Goal: Task Accomplishment & Management: Use online tool/utility

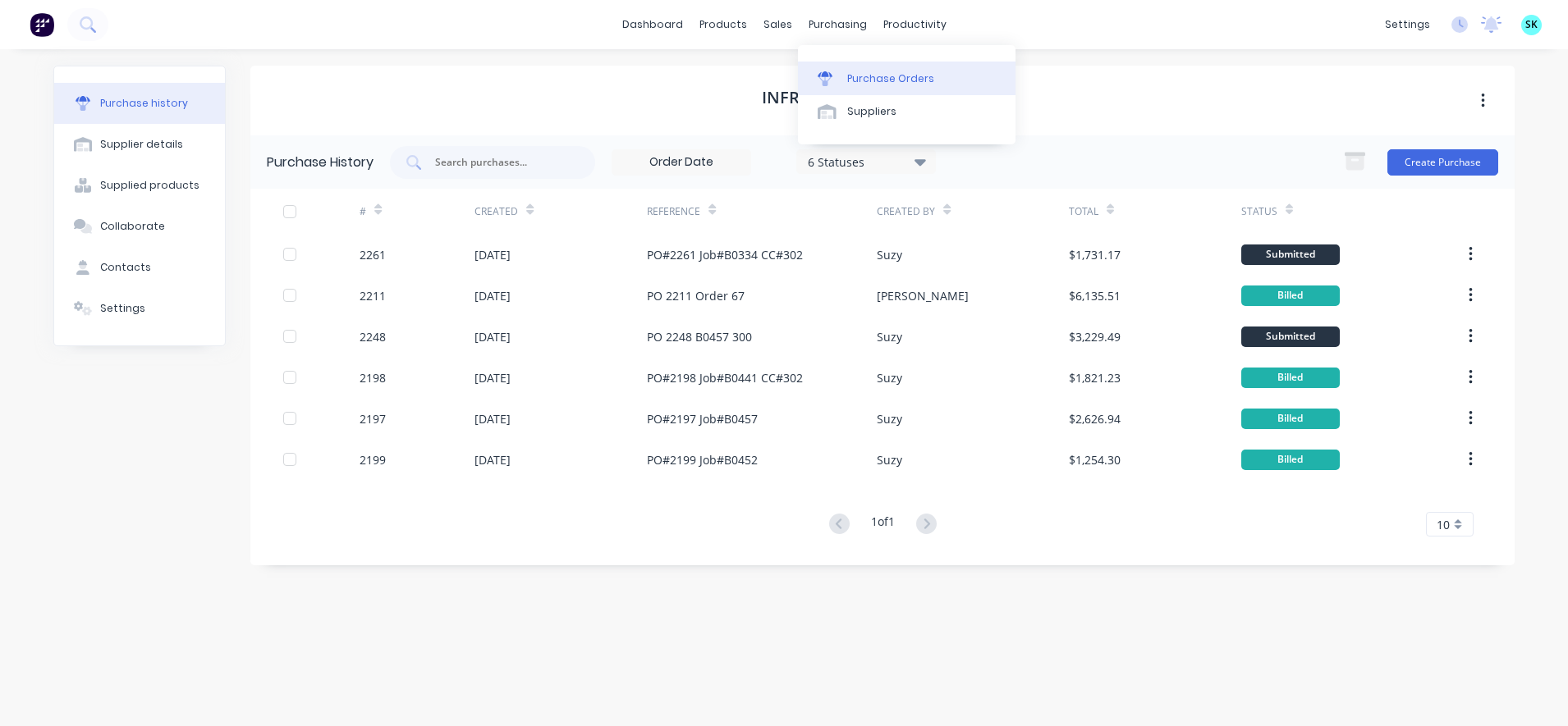
click at [826, 70] on link "Purchase Orders" at bounding box center [907, 77] width 218 height 33
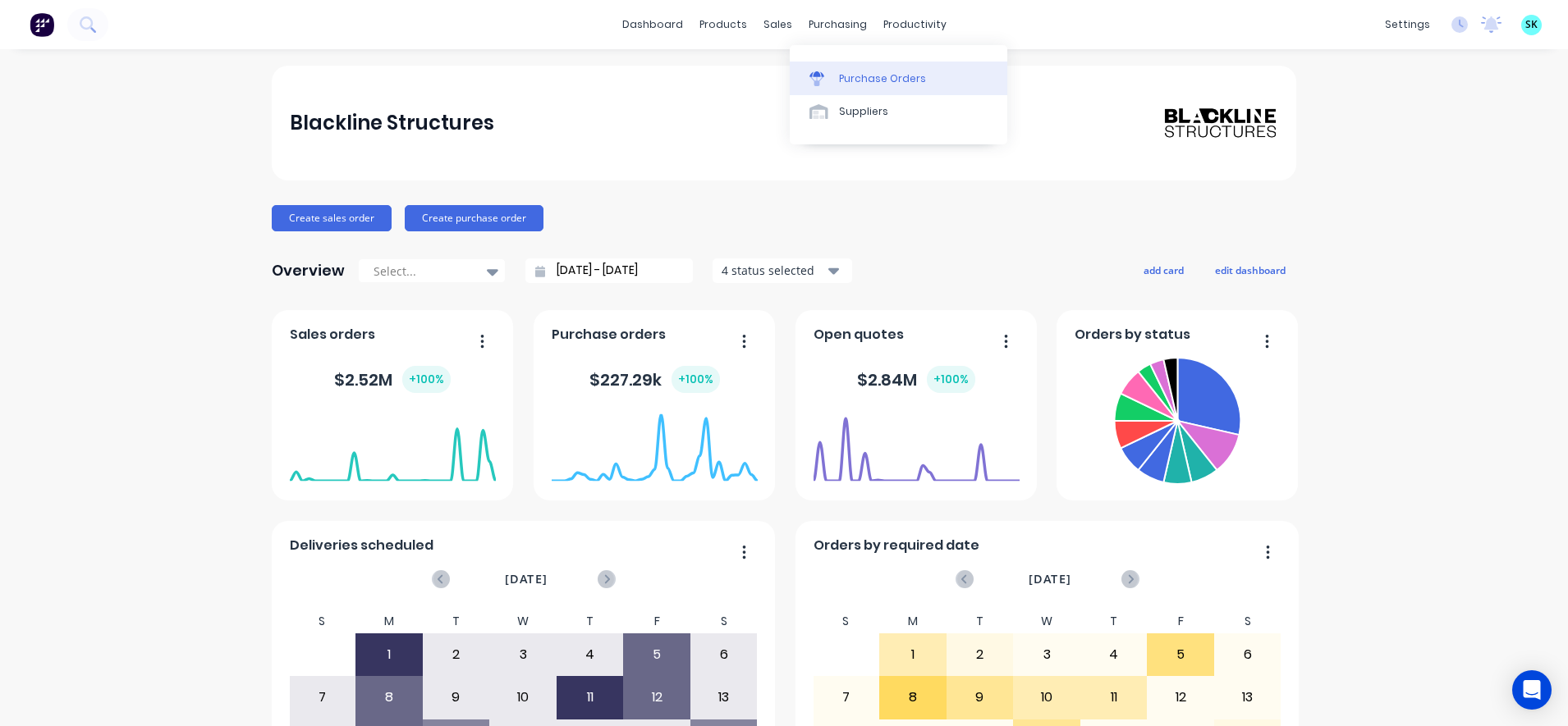
click at [822, 75] on icon at bounding box center [817, 74] width 15 height 6
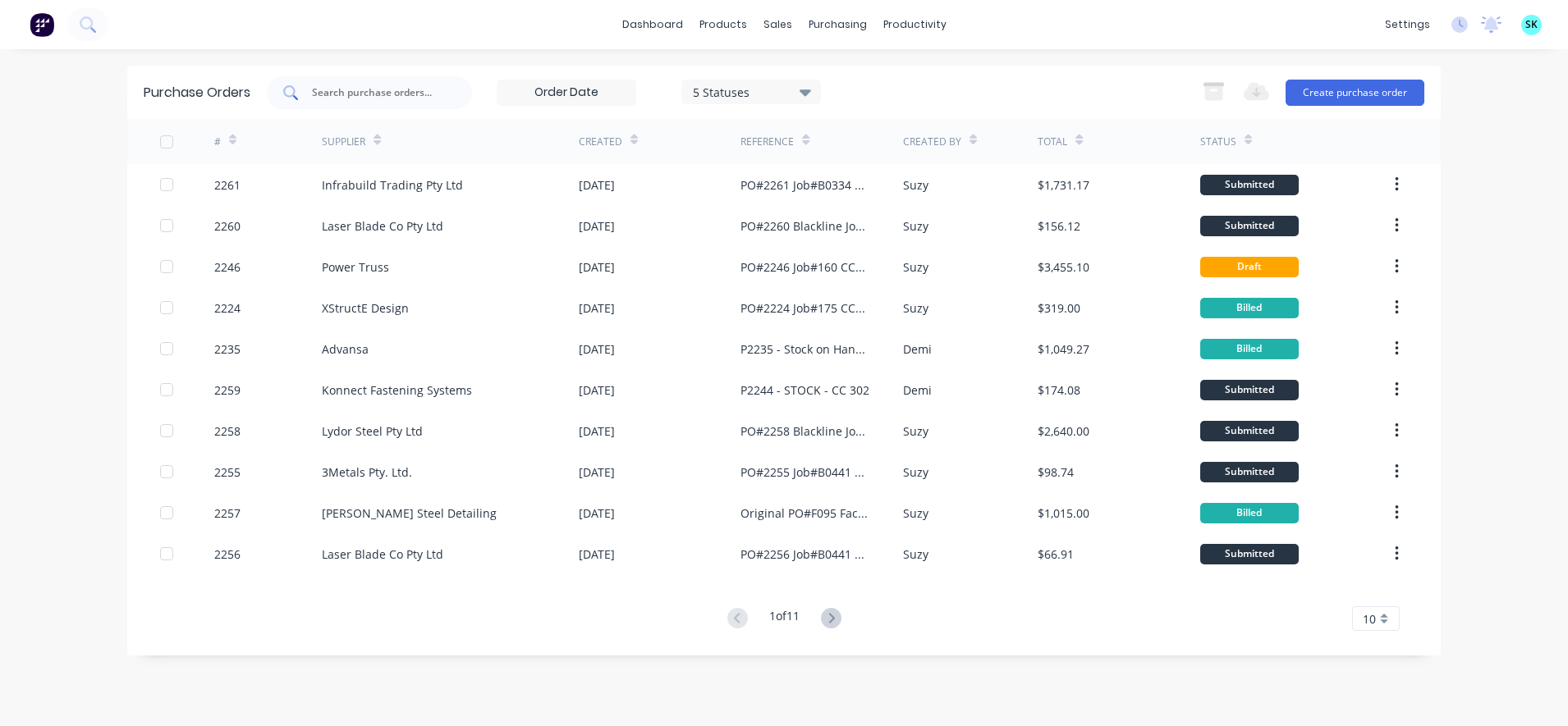
click at [436, 99] on input "text" at bounding box center [378, 93] width 136 height 17
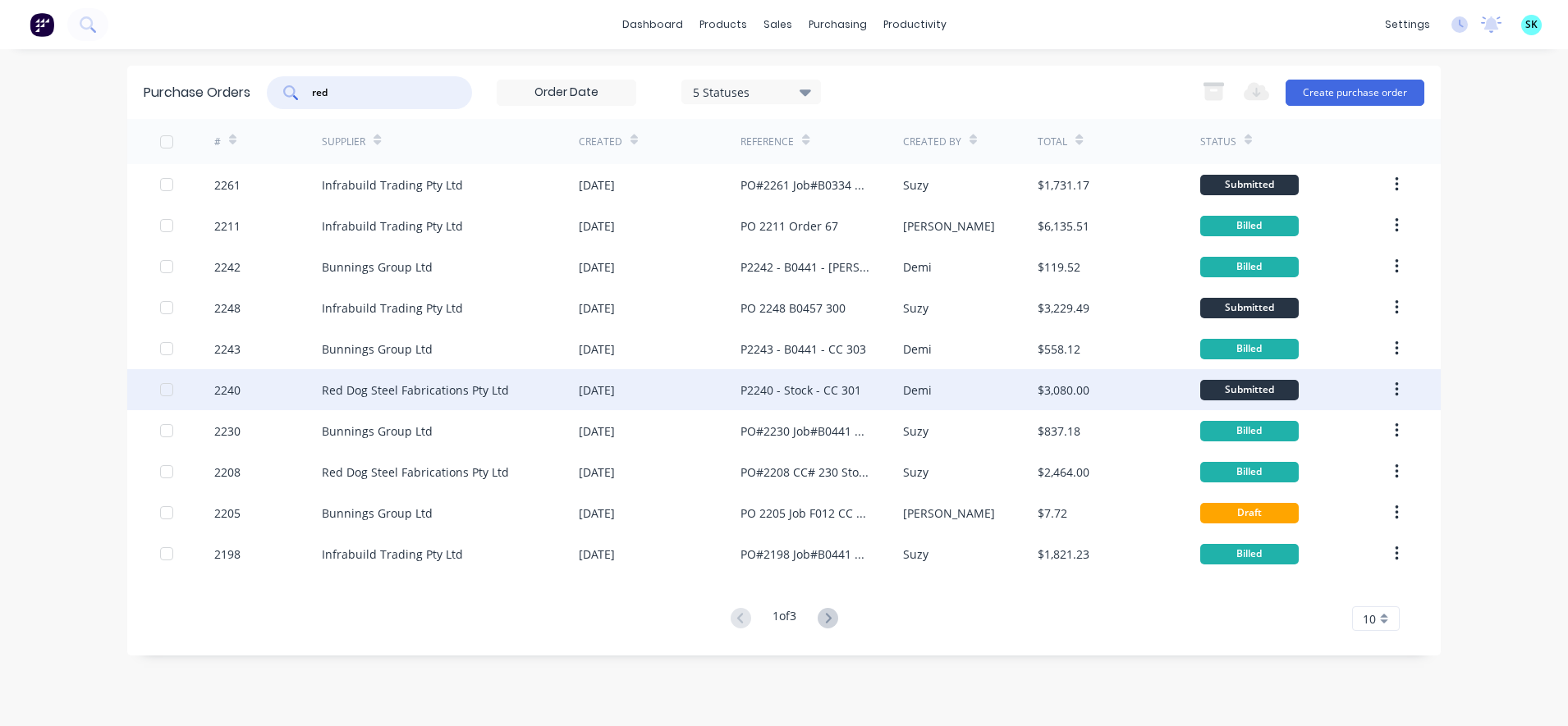
type input "red"
click at [457, 382] on div "Red Dog Steel Fabrications Pty Ltd" at bounding box center [415, 390] width 187 height 18
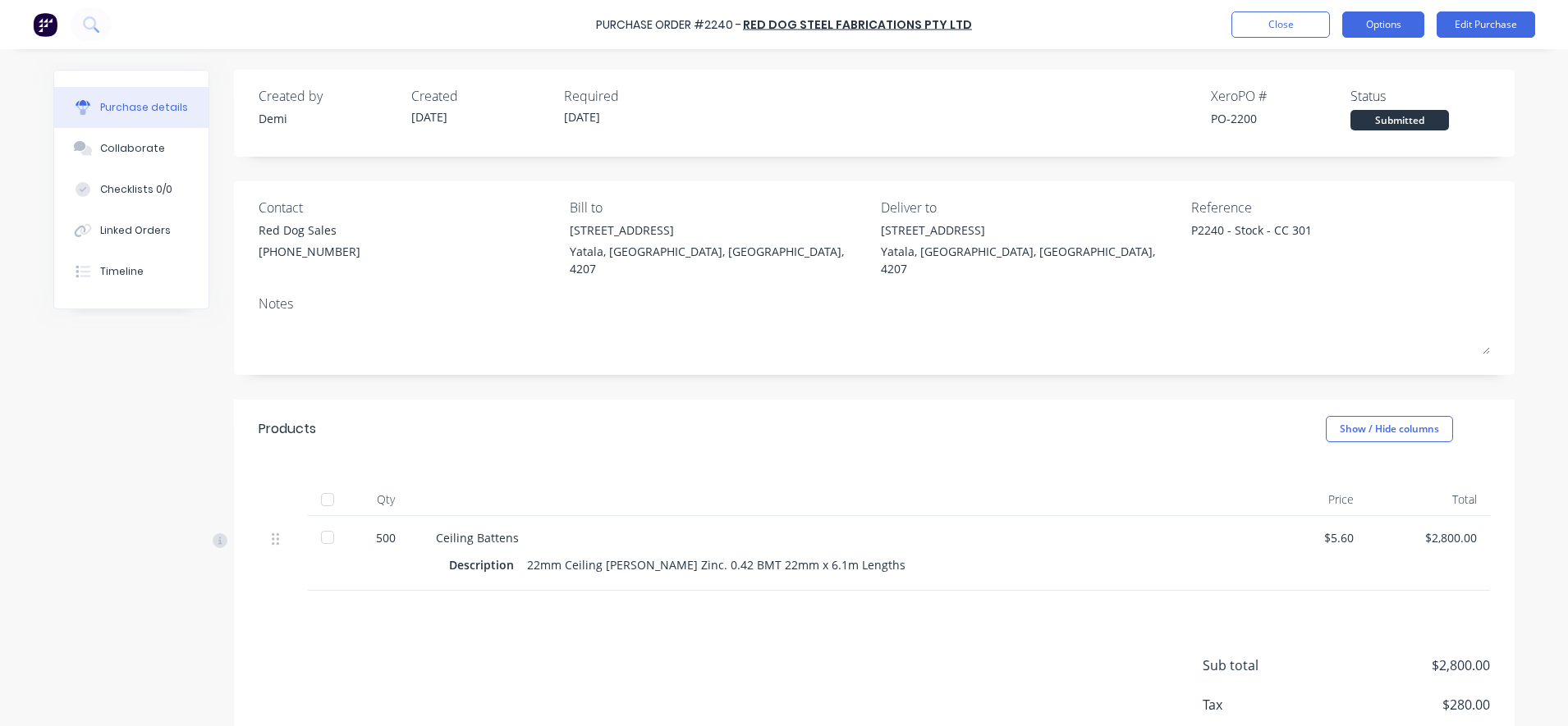
click at [1359, 31] on button "Options" at bounding box center [1384, 24] width 82 height 26
click at [1163, 157] on div "Created by [PERSON_NAME] Created [DATE] Required [DATE] Xero PO # PO-2200 Statu…" at bounding box center [873, 439] width 1280 height 739
click at [1365, 12] on button "Options" at bounding box center [1384, 24] width 82 height 26
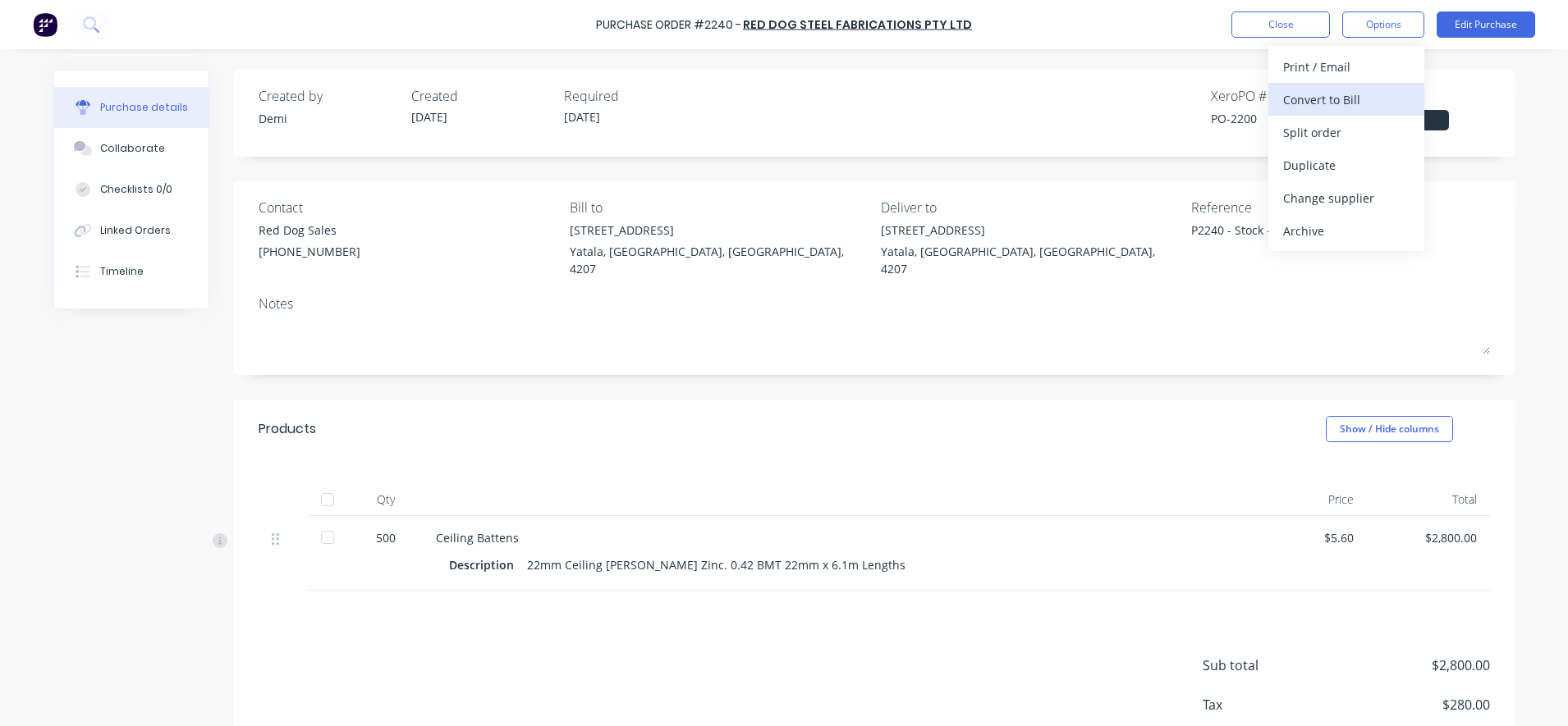
click at [1321, 94] on div "Convert to Bill" at bounding box center [1346, 100] width 127 height 24
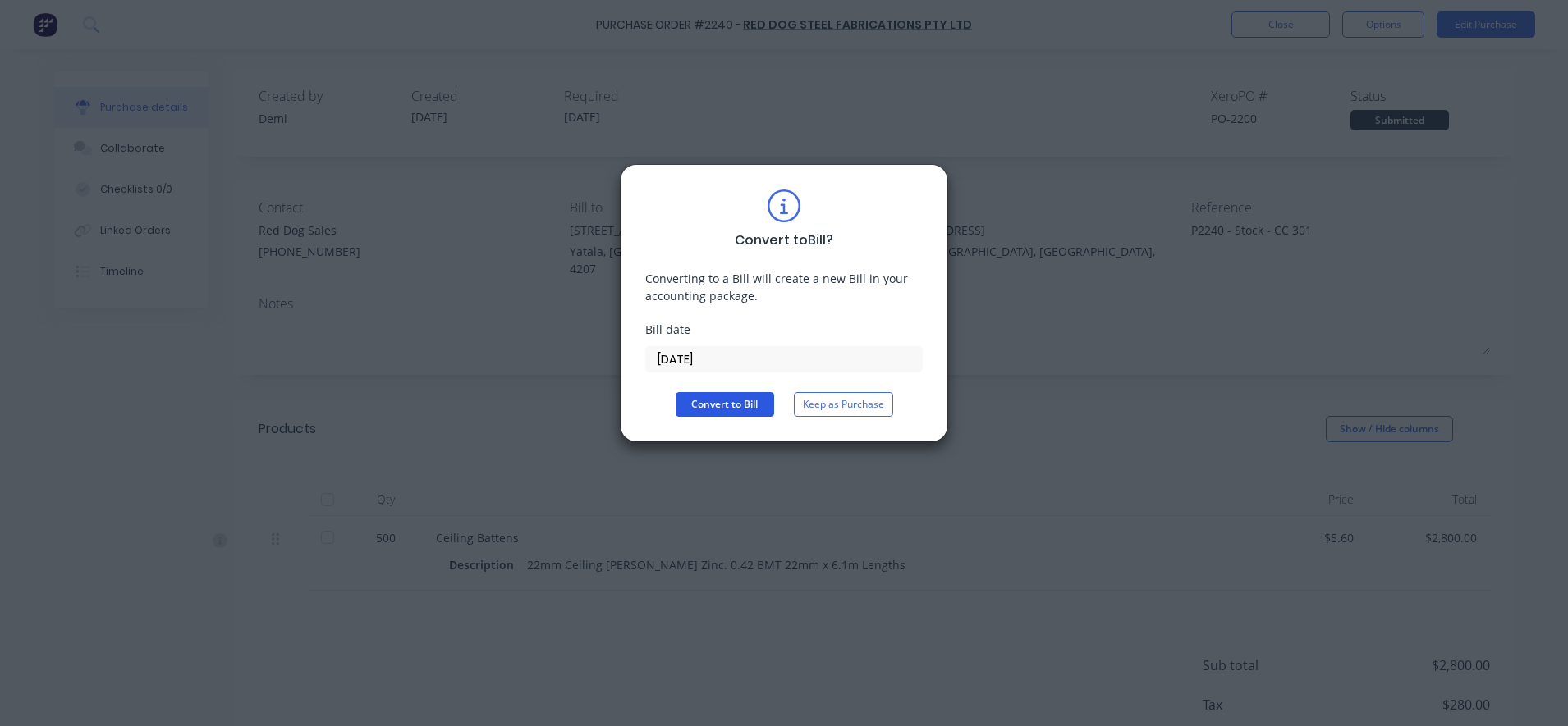
click at [732, 392] on button "Convert to Bill" at bounding box center [725, 404] width 99 height 24
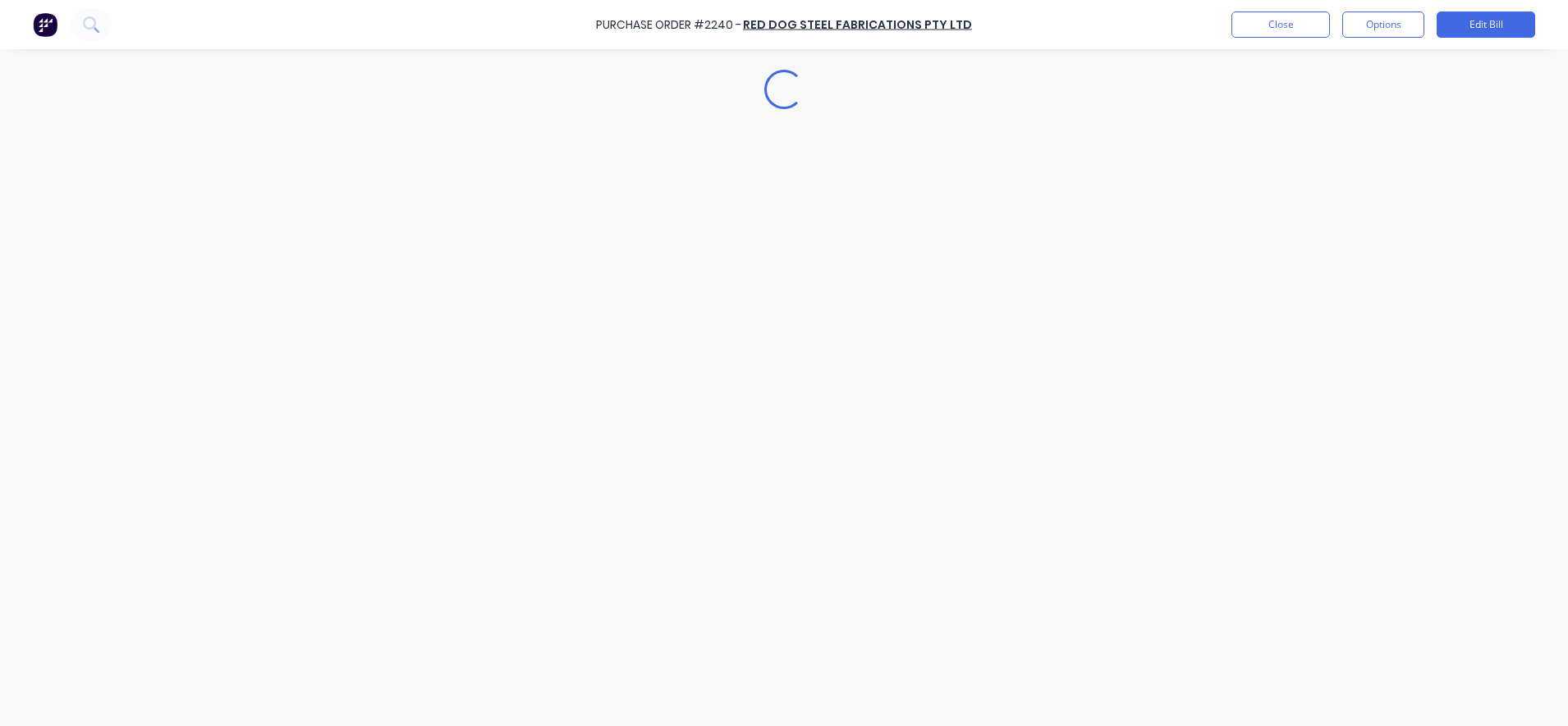
type textarea "x"
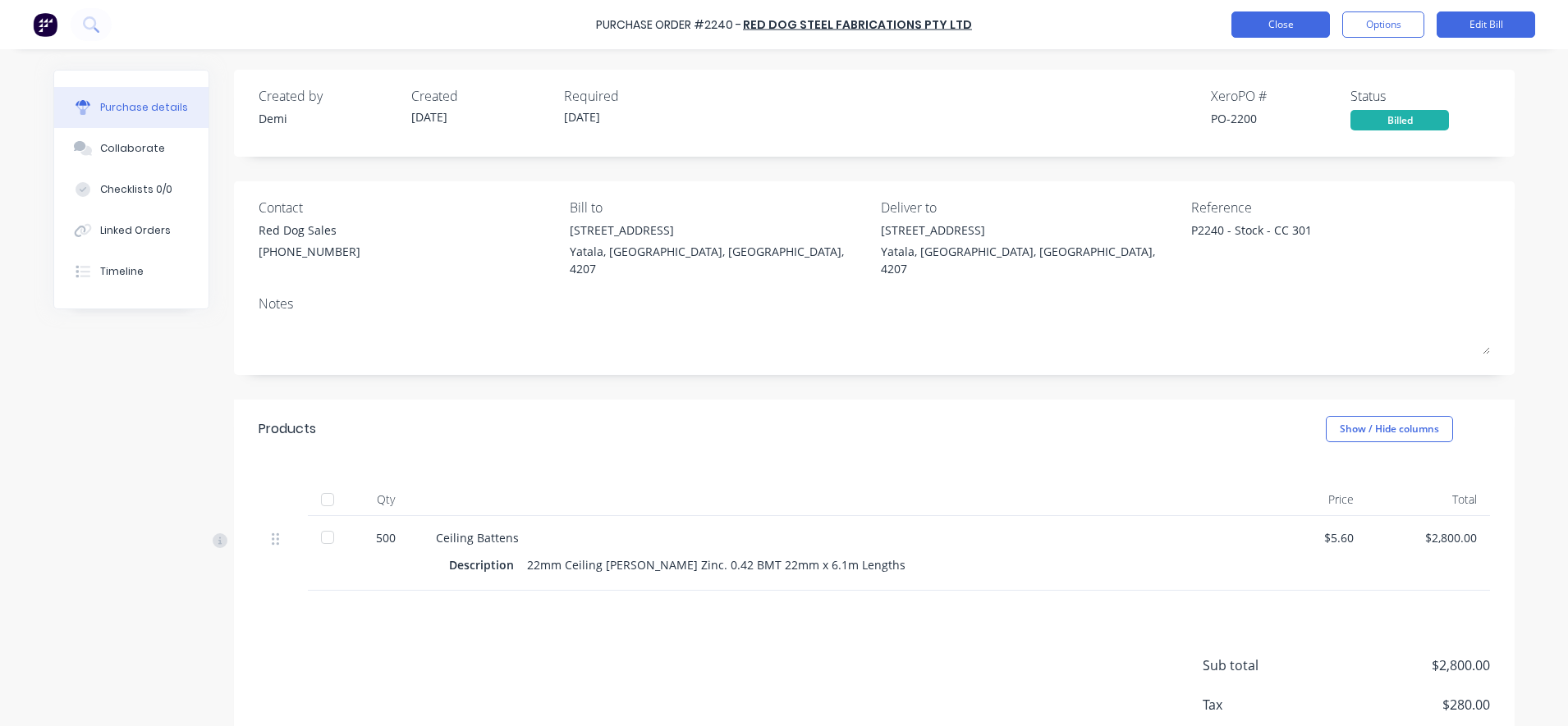
click at [1252, 34] on button "Close" at bounding box center [1281, 24] width 99 height 26
